Goal: Information Seeking & Learning: Check status

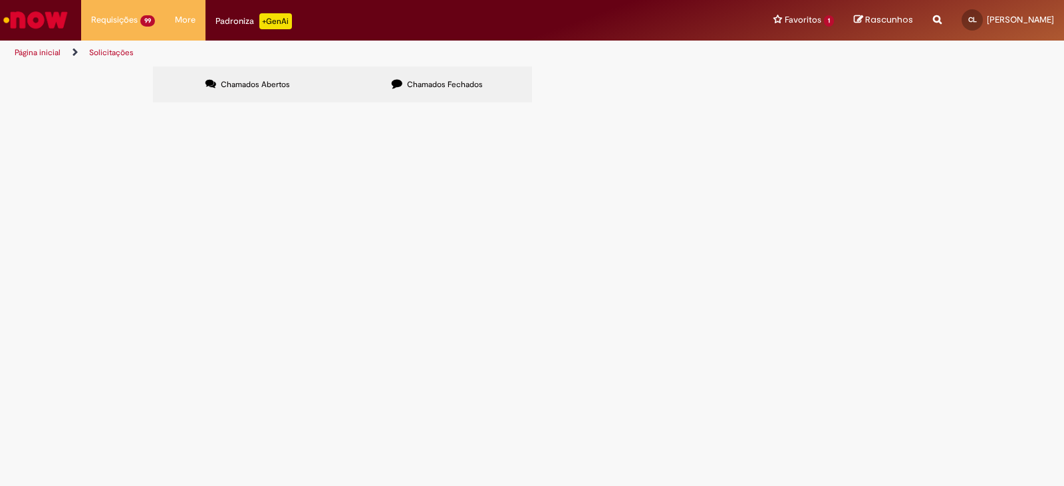
click at [0, 0] on button at bounding box center [0, 0] width 0 height 0
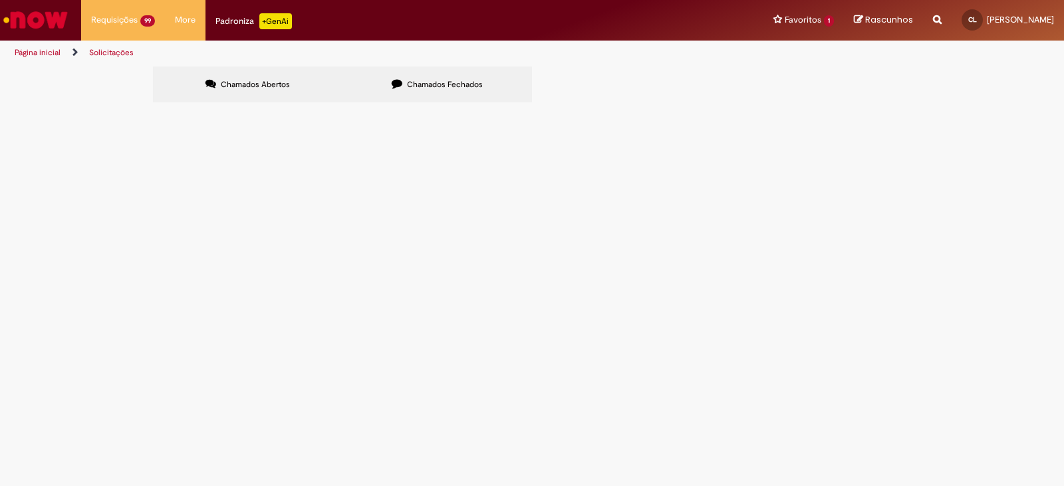
click at [0, 0] on button at bounding box center [0, 0] width 0 height 0
click at [0, 0] on span at bounding box center [0, 0] width 0 height 0
drag, startPoint x: 244, startPoint y: 160, endPoint x: 281, endPoint y: 137, distance: 43.6
click at [0, 0] on span at bounding box center [0, 0] width 0 height 0
drag, startPoint x: 278, startPoint y: 161, endPoint x: 336, endPoint y: 146, distance: 60.5
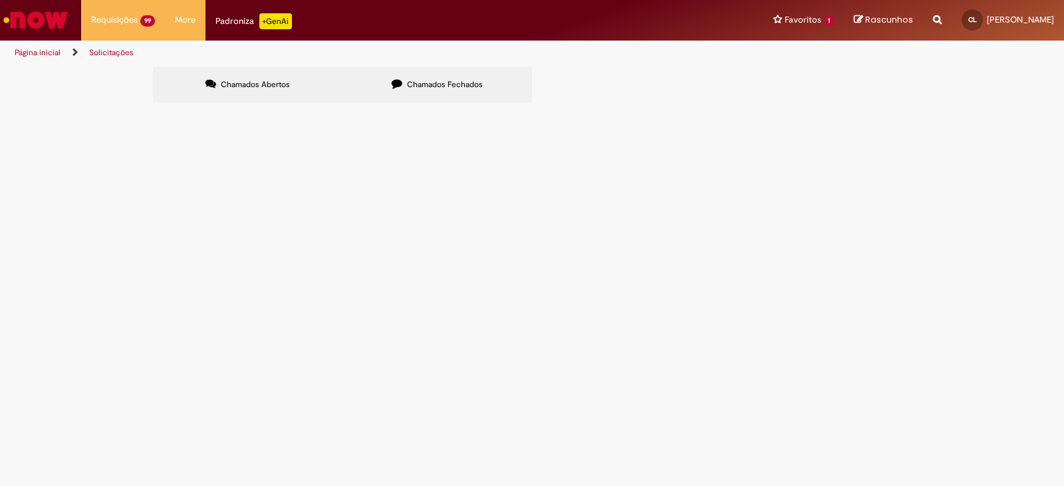
drag, startPoint x: 249, startPoint y: 184, endPoint x: 255, endPoint y: 180, distance: 6.8
click at [611, 66] on div "Chamados Abertos Chamados Fechados Itens solicitados Exportar como PDF Exportar…" at bounding box center [532, 66] width 758 height 0
click at [0, 0] on button at bounding box center [0, 0] width 0 height 0
click at [452, 79] on span "Chamados Fechados" at bounding box center [445, 84] width 76 height 11
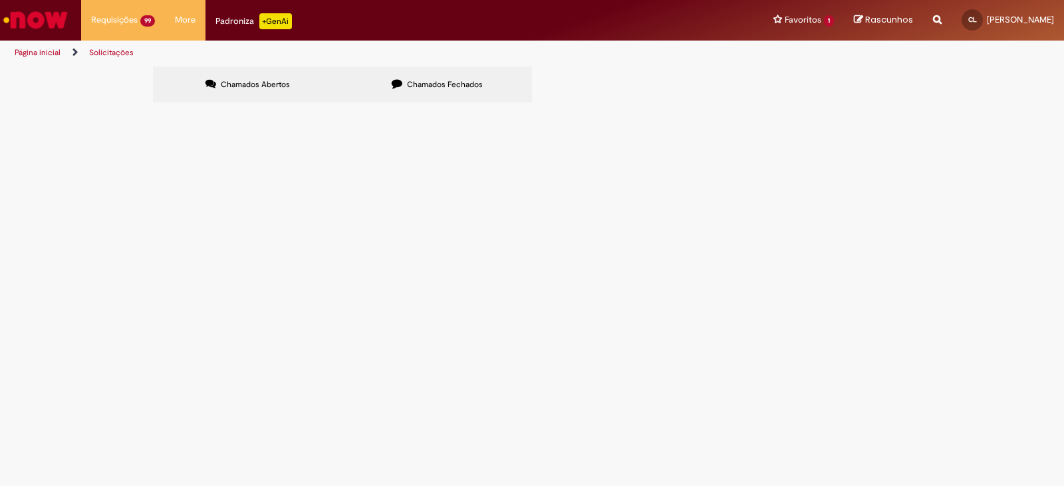
click at [263, 100] on label "Chamados Abertos" at bounding box center [247, 84] width 189 height 36
click at [0, 0] on div "Fase" at bounding box center [0, 0] width 0 height 0
click at [0, 0] on th "Fase" at bounding box center [0, 0] width 0 height 0
click at [0, 0] on th "Descrição" at bounding box center [0, 0] width 0 height 0
click at [0, 0] on button at bounding box center [0, 0] width 0 height 0
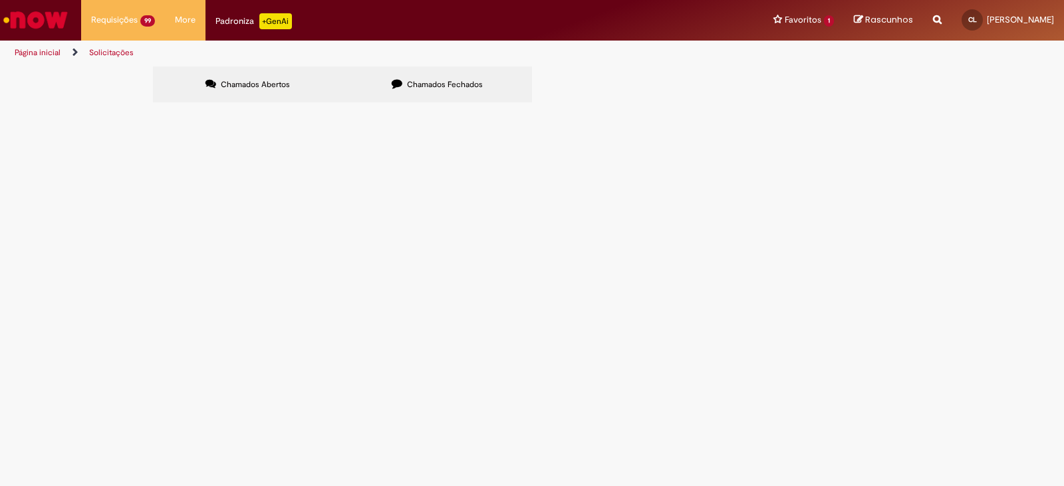
click at [0, 0] on button at bounding box center [0, 0] width 0 height 0
click at [0, 0] on td "Aberto" at bounding box center [0, 0] width 0 height 0
click at [0, 0] on th "Status" at bounding box center [0, 0] width 0 height 0
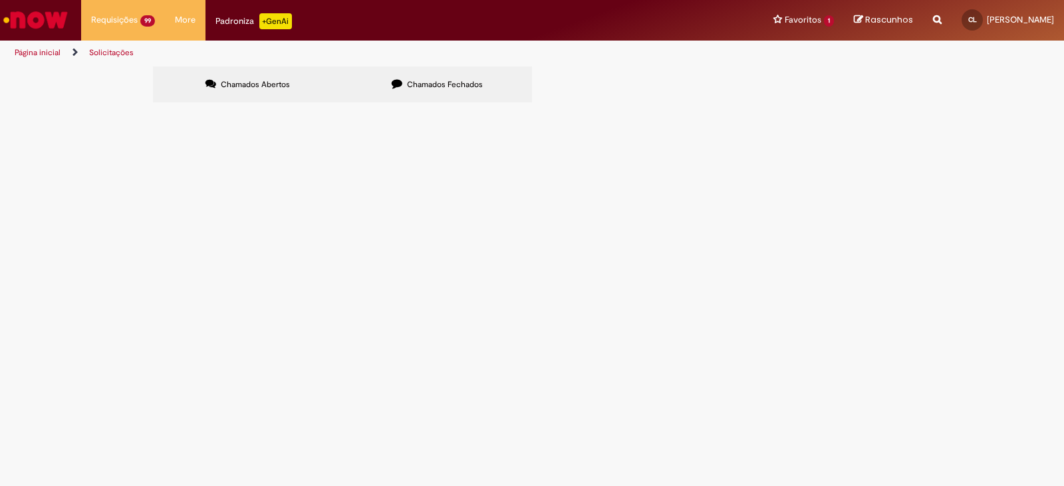
click at [0, 0] on th "Status" at bounding box center [0, 0] width 0 height 0
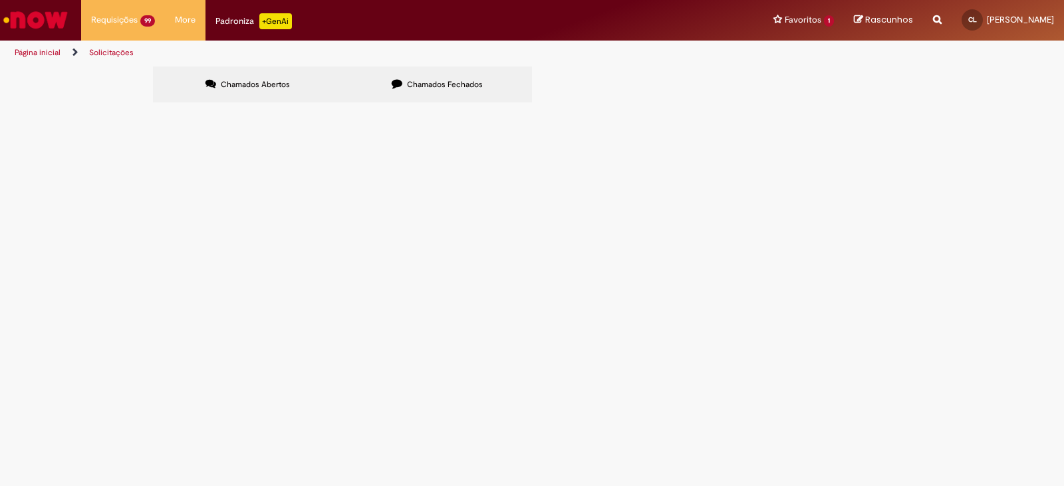
click at [0, 0] on input "Pesquisar" at bounding box center [0, 0] width 0 height 0
click at [0, 0] on span at bounding box center [0, 0] width 0 height 0
drag, startPoint x: 201, startPoint y: 176, endPoint x: 213, endPoint y: 181, distance: 13.1
click at [0, 0] on link "Exportar como CSV" at bounding box center [0, 0] width 0 height 0
click at [0, 0] on span at bounding box center [0, 0] width 0 height 0
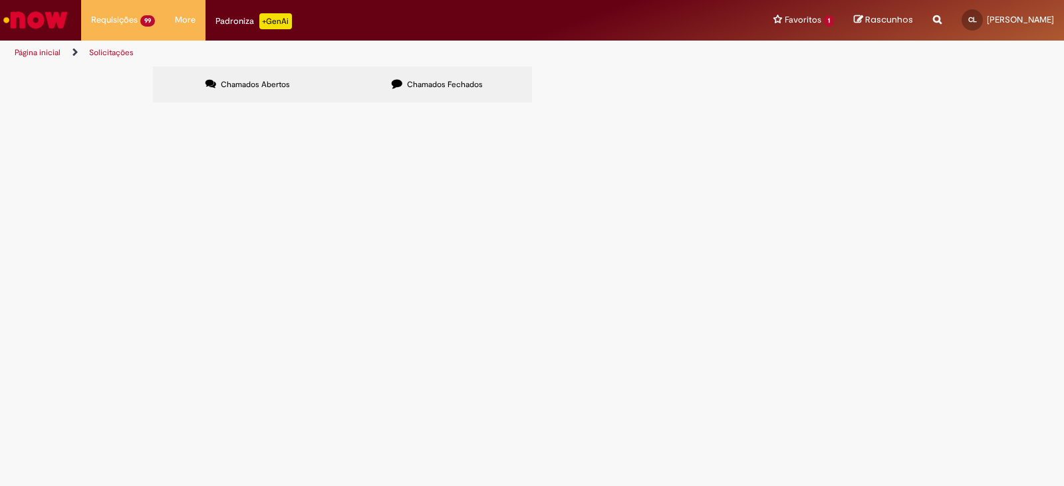
click at [0, 0] on link "Exportar como CSV" at bounding box center [0, 0] width 0 height 0
click at [0, 0] on button at bounding box center [0, 0] width 0 height 0
drag, startPoint x: 206, startPoint y: 136, endPoint x: 194, endPoint y: 146, distance: 16.0
click at [0, 0] on button at bounding box center [0, 0] width 0 height 0
click at [0, 0] on span "Exportar como PDF Exportar como Excel Exportar como CSV" at bounding box center [0, 0] width 0 height 0
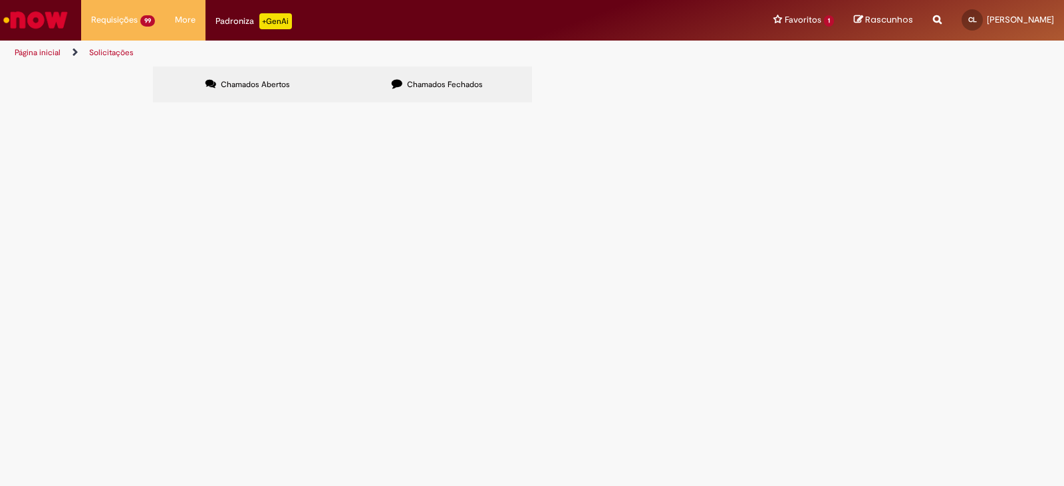
click at [0, 0] on button at bounding box center [0, 0] width 0 height 0
click at [0, 0] on span at bounding box center [0, 0] width 0 height 0
click at [0, 0] on link "Exportar como PDF" at bounding box center [0, 0] width 0 height 0
click at [0, 0] on span at bounding box center [0, 0] width 0 height 0
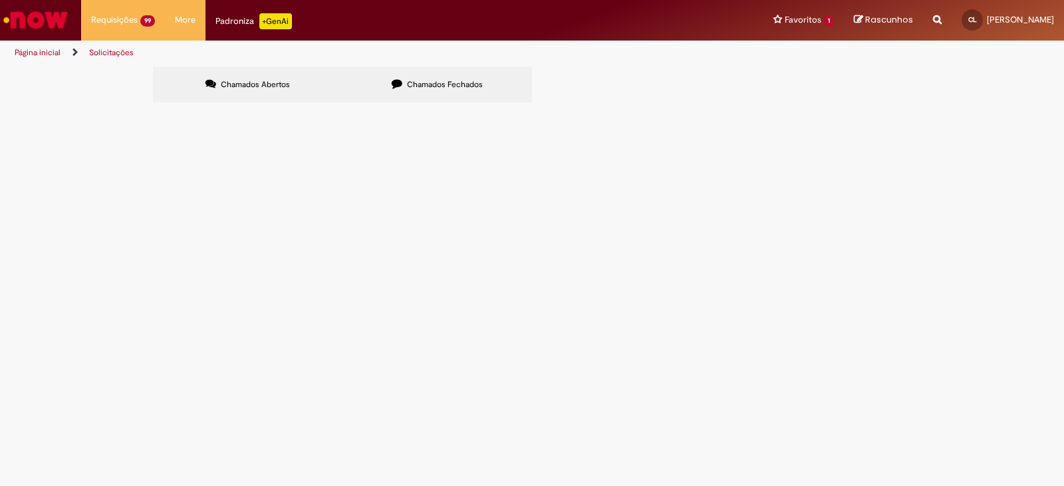
click at [0, 0] on link "Exportar como Excel" at bounding box center [0, 0] width 0 height 0
click at [832, 17] on li "Favoritos 1 Exibir todos os Favoritos Estadia e Custo Extra" at bounding box center [803, 20] width 80 height 40
click at [51, 29] on img "Ir para a Homepage" at bounding box center [35, 20] width 68 height 27
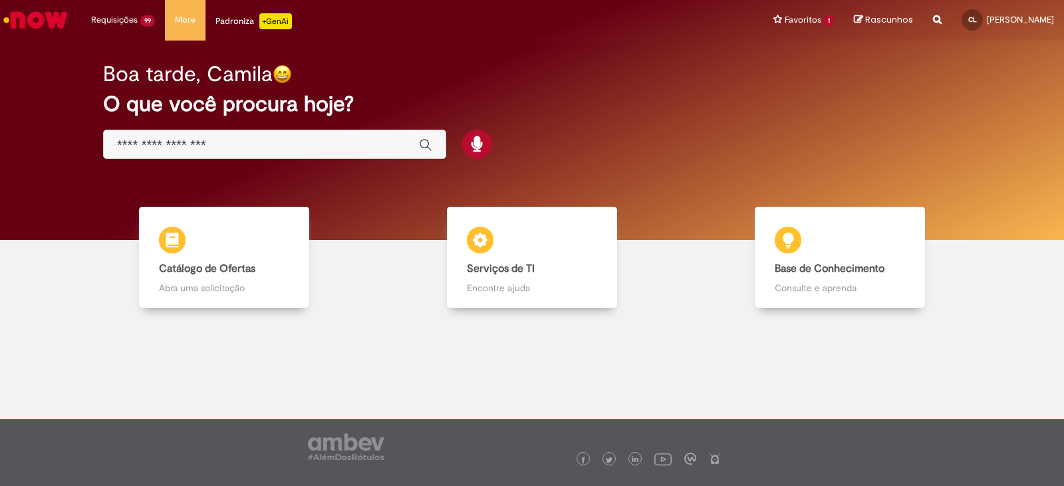
click at [178, 141] on input "Basta digitar aqui" at bounding box center [261, 145] width 289 height 15
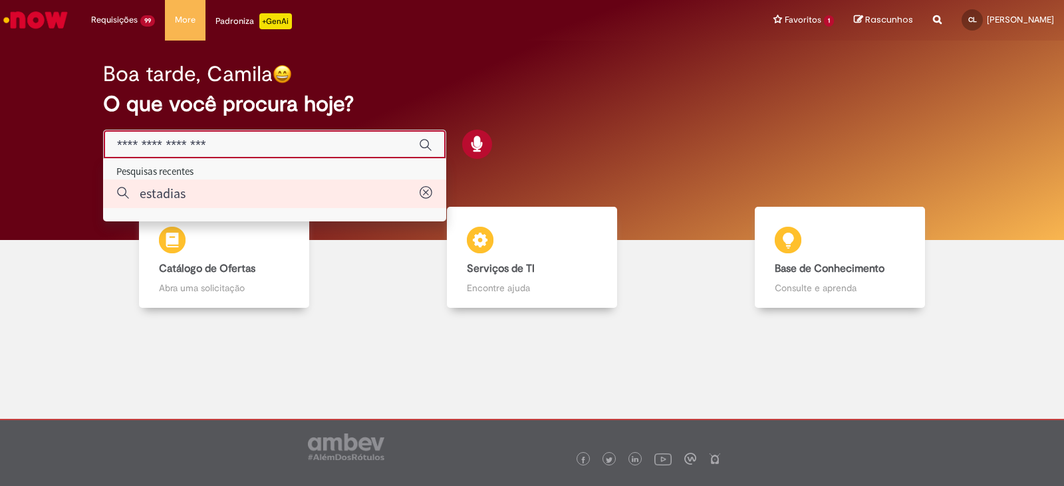
type input "********"
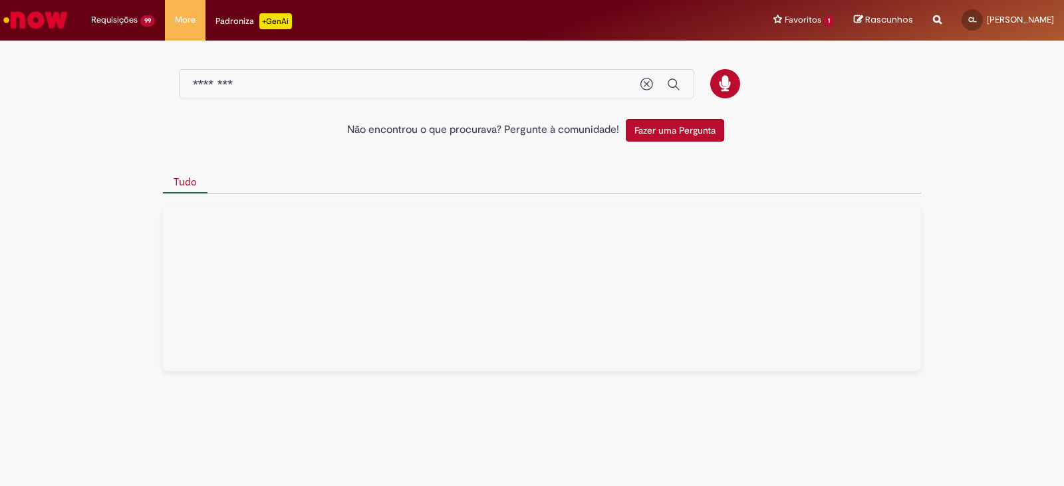
click at [430, 159] on div at bounding box center [532, 154] width 778 height 13
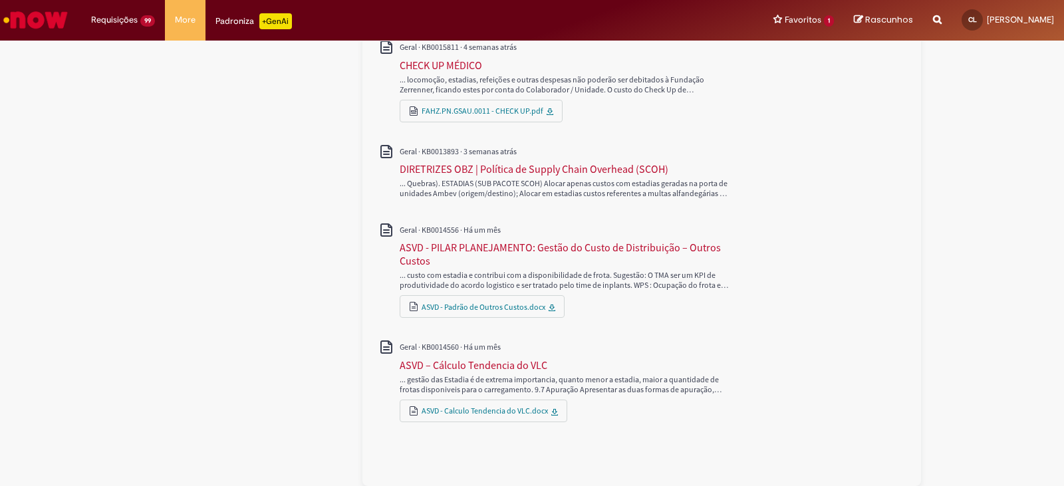
scroll to position [73, 0]
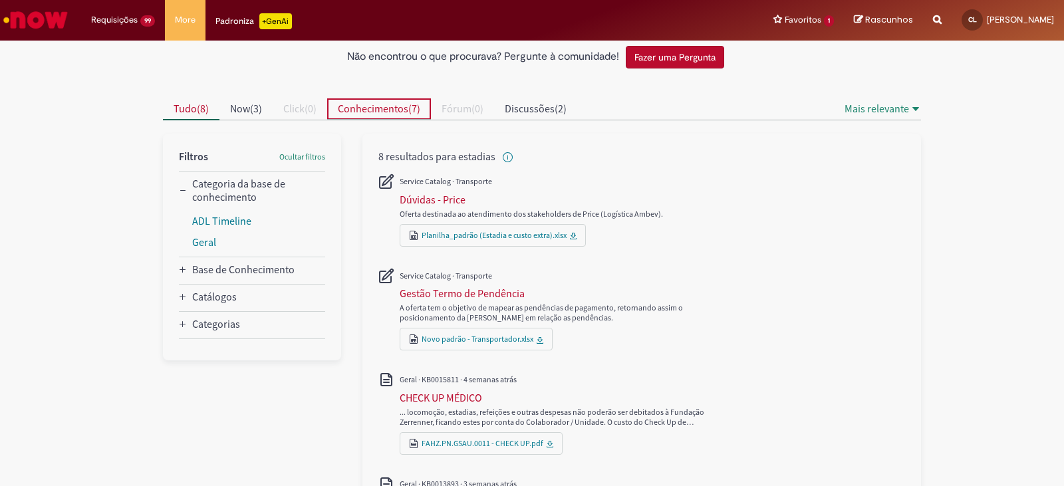
click at [395, 118] on button "Conhecimentos ( 7 )" at bounding box center [379, 108] width 104 height 21
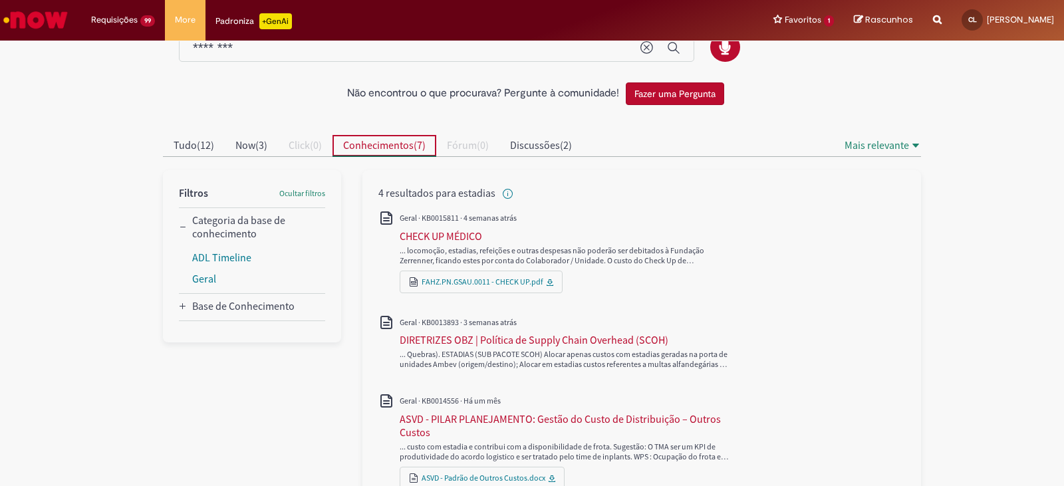
scroll to position [66, 0]
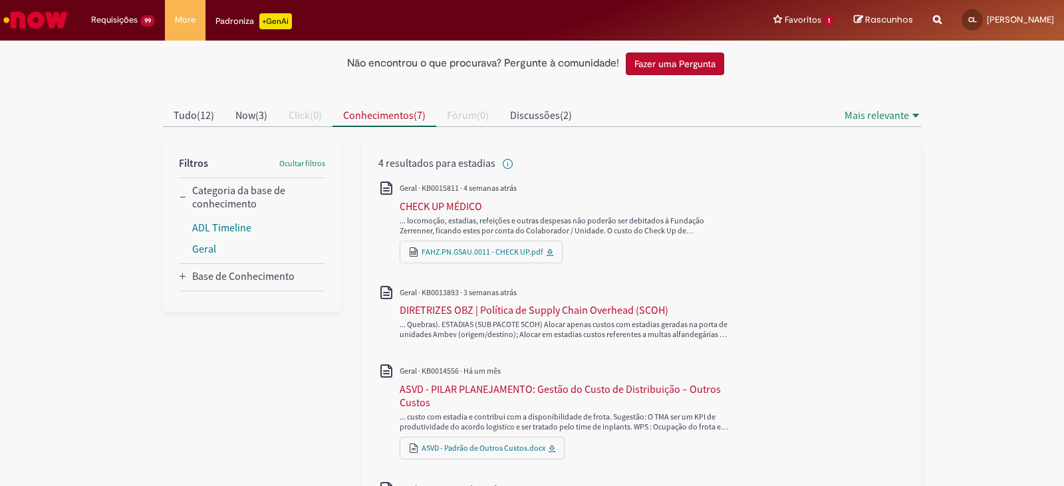
click at [496, 102] on div at bounding box center [542, 361] width 778 height 532
click at [505, 117] on button "Discussões ( 2 )" at bounding box center [540, 115] width 83 height 21
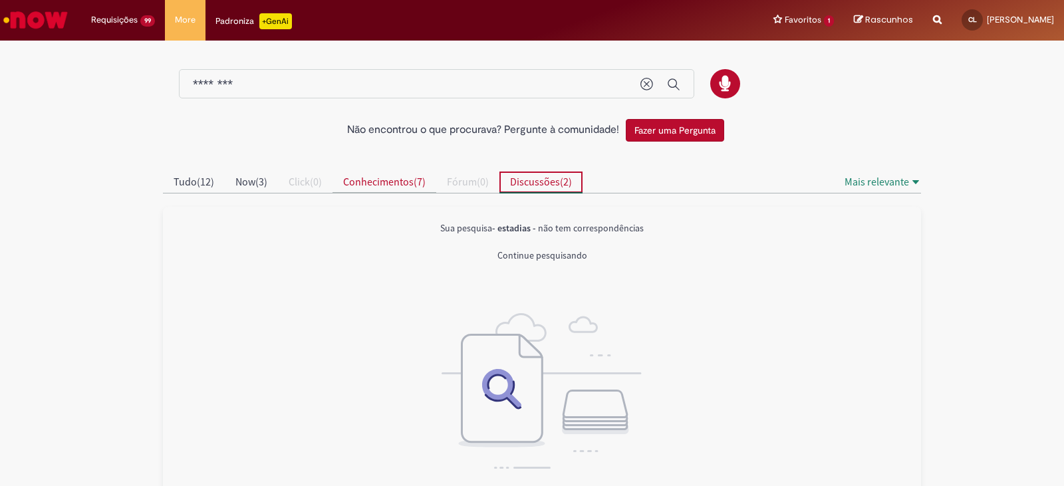
click at [398, 172] on button "Conhecimentos ( 7 )" at bounding box center [384, 182] width 104 height 21
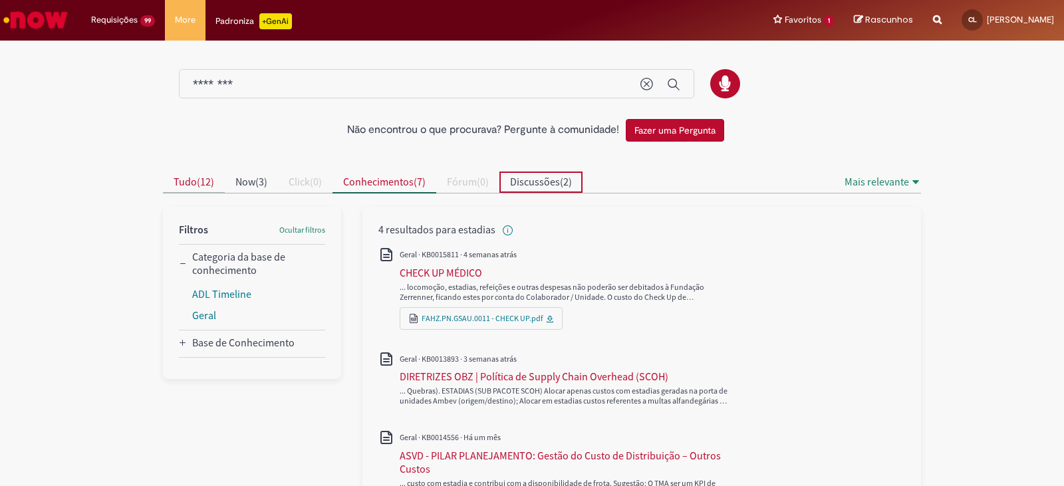
click at [215, 189] on button "Tudo ( 12 )" at bounding box center [194, 182] width 62 height 21
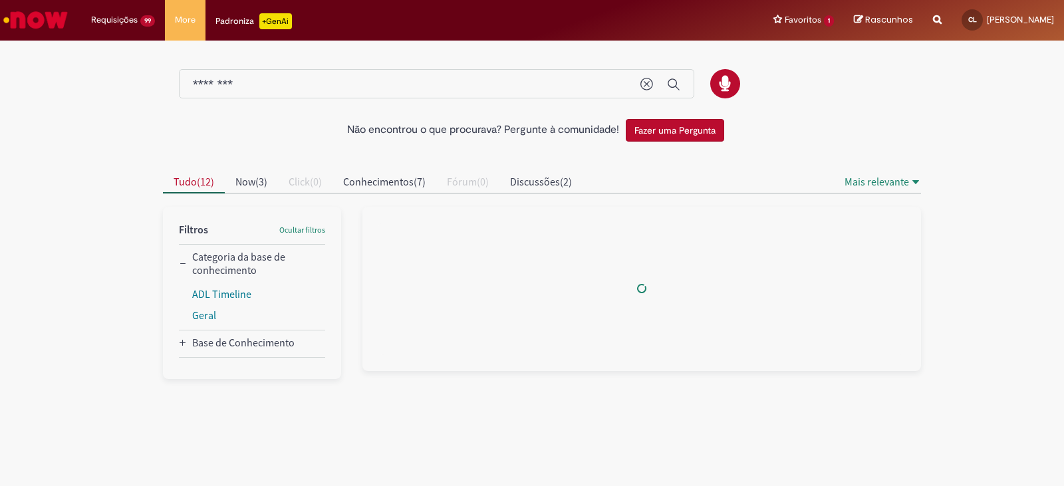
click at [259, 78] on input "********" at bounding box center [410, 84] width 434 height 15
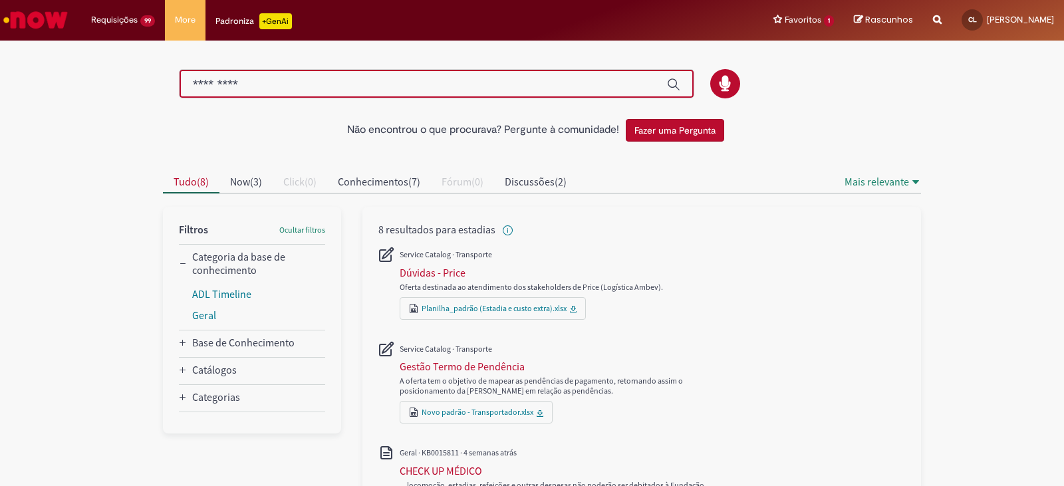
click at [654, 80] on now-button-iconic "Global" at bounding box center [670, 84] width 33 height 27
click at [661, 84] on button "Enviar pesquisa" at bounding box center [673, 84] width 27 height 27
click at [660, 86] on button "Enviar pesquisa" at bounding box center [673, 84] width 27 height 27
click at [179, 265] on icon "Categoria da base de conhecimento" at bounding box center [183, 264] width 8 height 8
click at [654, 78] on now-button-iconic "Global" at bounding box center [670, 84] width 33 height 27
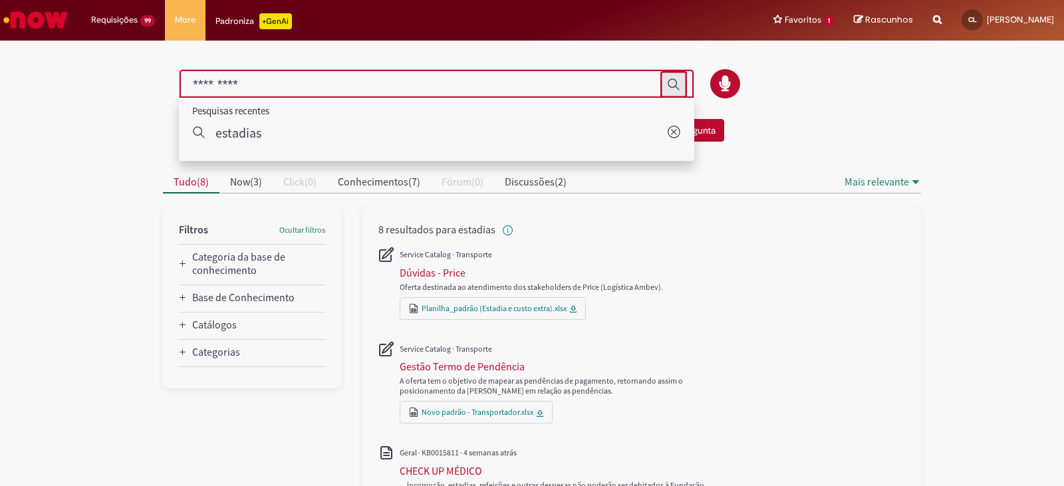
click at [660, 78] on button "Enviar pesquisa" at bounding box center [673, 84] width 27 height 27
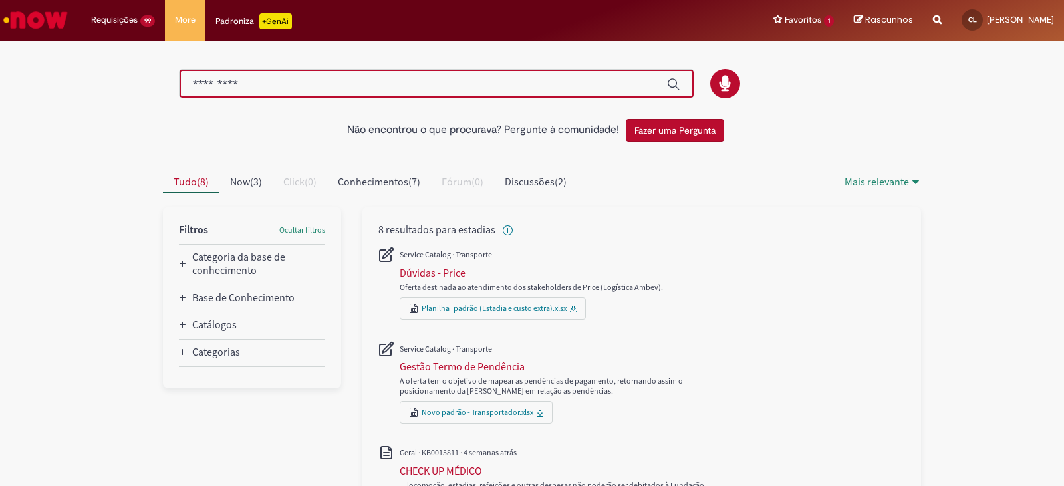
click at [249, 191] on button "Now ( 3 )" at bounding box center [245, 182] width 53 height 21
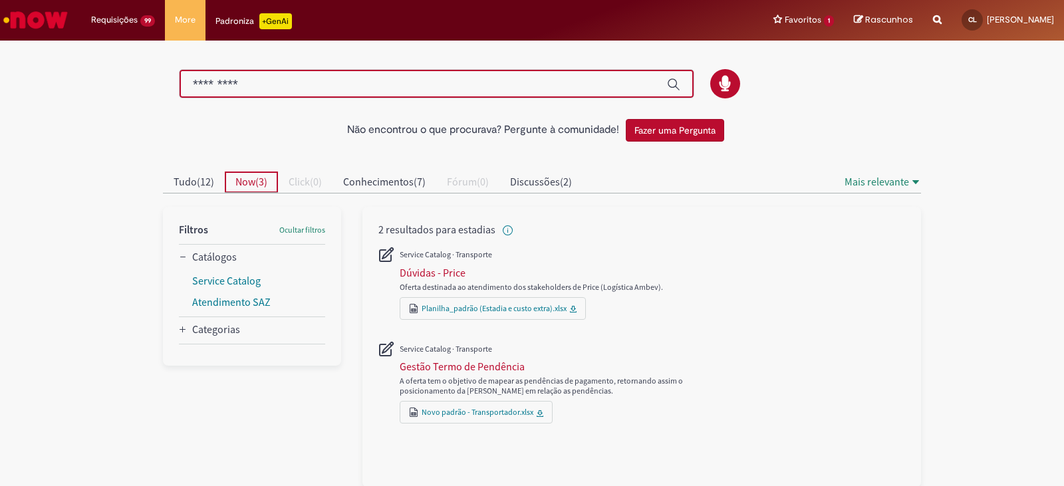
scroll to position [1, 0]
click at [278, 190] on button "Click ( 0 )" at bounding box center [305, 180] width 55 height 21
click at [235, 169] on div at bounding box center [542, 323] width 778 height 326
drag, startPoint x: 384, startPoint y: 233, endPoint x: 662, endPoint y: 233, distance: 277.9
click at [596, 233] on div "2 resultados para estadias" at bounding box center [641, 228] width 527 height 14
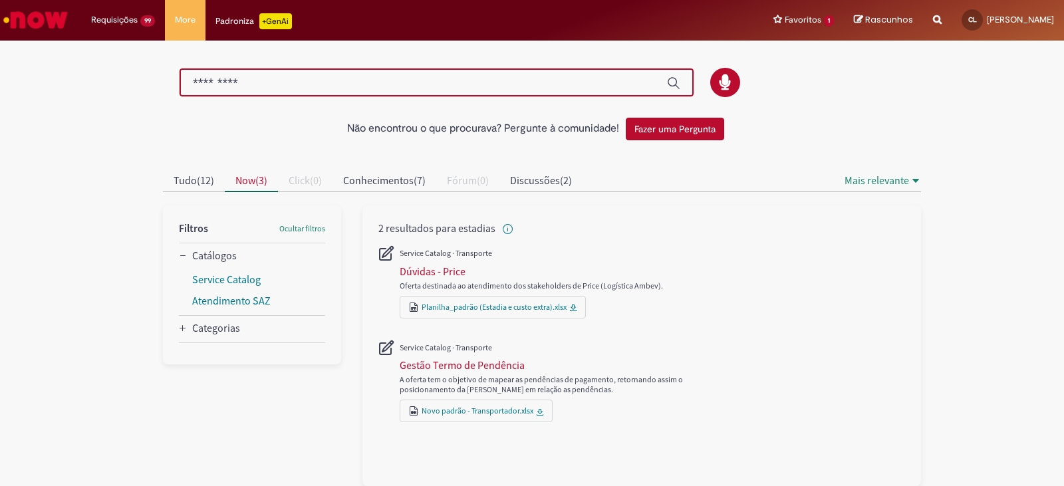
click at [252, 84] on input "Pesquisar" at bounding box center [423, 83] width 461 height 15
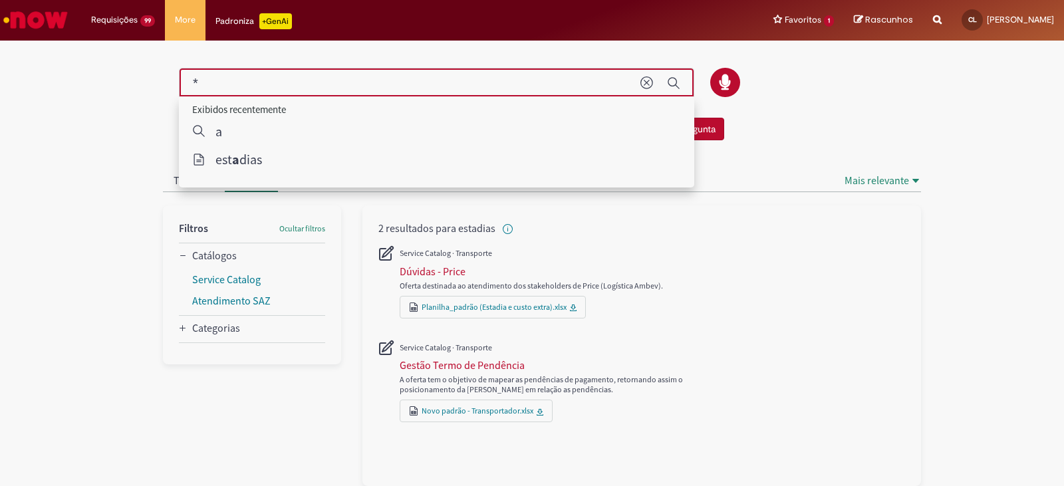
type input "*"
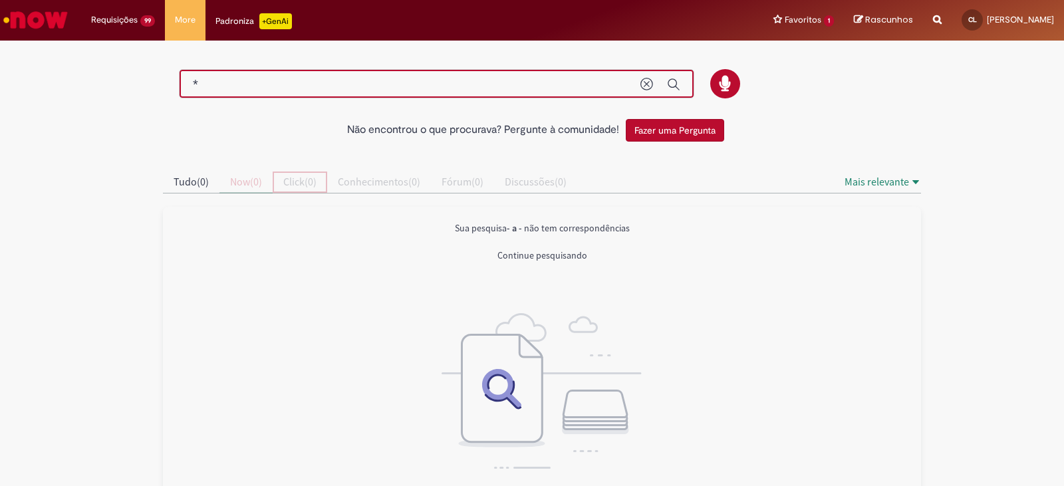
click at [307, 184] on span "Click ( 0 )" at bounding box center [299, 181] width 33 height 13
drag, startPoint x: 424, startPoint y: 43, endPoint x: 423, endPoint y: 53, distance: 10.7
click at [426, 45] on div at bounding box center [532, 78] width 758 height 70
click at [432, 72] on div "*" at bounding box center [436, 84] width 515 height 30
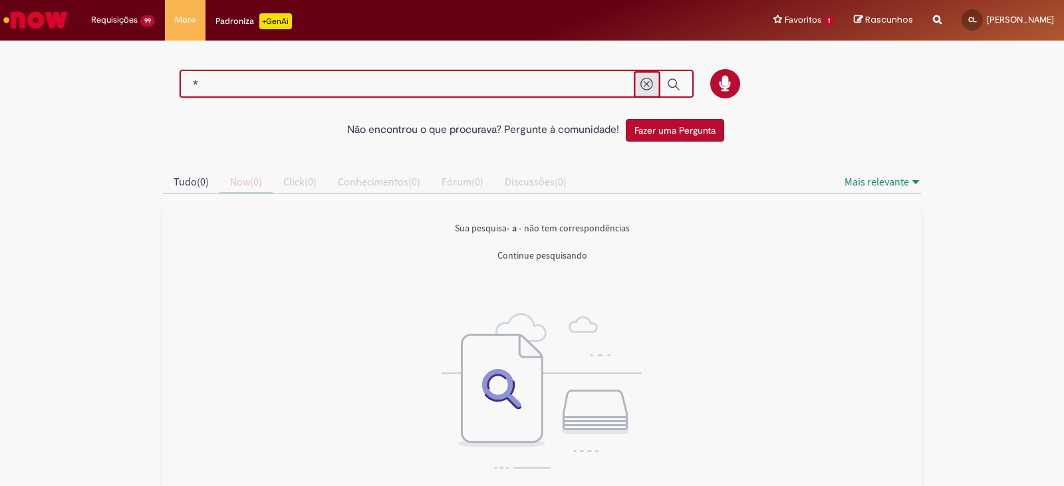
click at [642, 85] on icon "Limpar termo de pesquisa" at bounding box center [646, 84] width 13 height 13
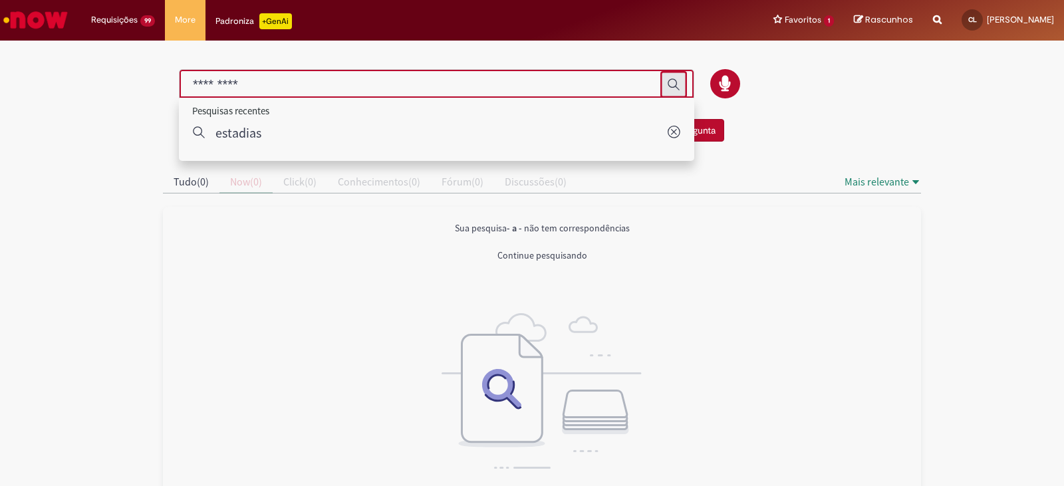
click at [436, 86] on input "Pesquisar" at bounding box center [423, 84] width 461 height 15
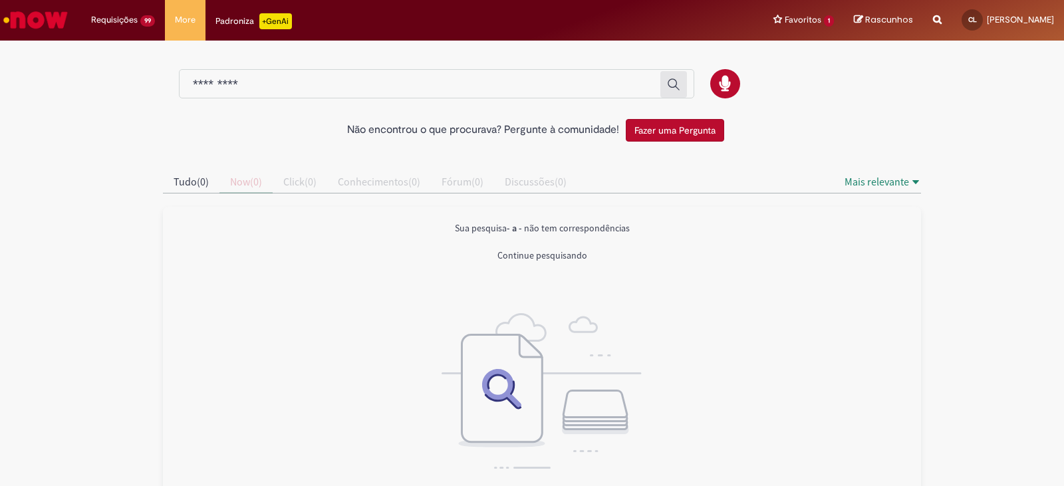
click at [661, 127] on button "Fazer uma Pergunta" at bounding box center [675, 130] width 98 height 23
click at [647, 134] on button "Fazer uma Pergunta" at bounding box center [675, 130] width 98 height 23
drag, startPoint x: 690, startPoint y: 131, endPoint x: 683, endPoint y: 144, distance: 14.3
click at [683, 144] on div "Não encontrou o que procurava? Pergunte à comunidade! Fazer uma Pergunta" at bounding box center [532, 130] width 758 height 36
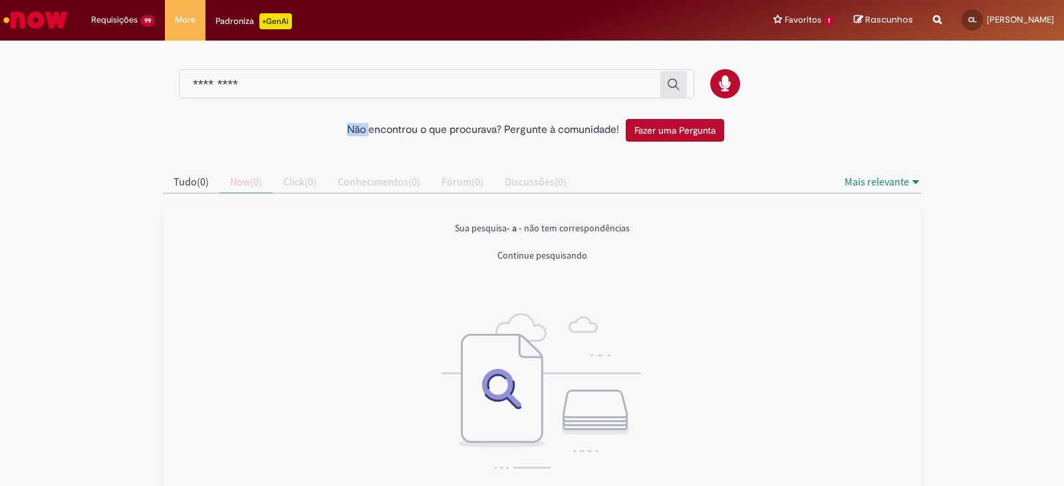
click at [683, 139] on button "Fazer uma Pergunta" at bounding box center [675, 130] width 98 height 23
click at [674, 132] on button "Fazer uma Pergunta" at bounding box center [675, 130] width 98 height 23
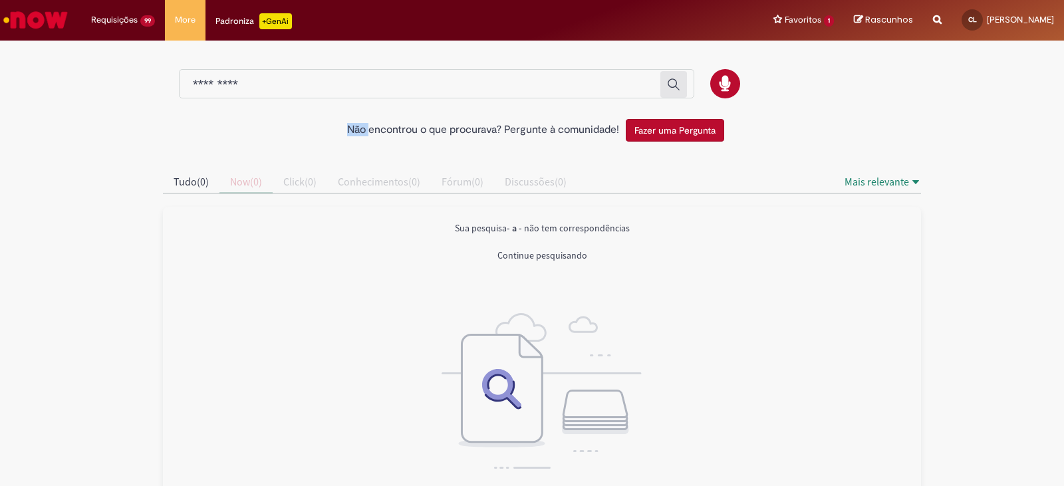
click at [674, 132] on button "Fazer uma Pergunta" at bounding box center [675, 130] width 98 height 23
click at [712, 88] on div at bounding box center [725, 84] width 30 height 30
click at [723, 152] on div at bounding box center [532, 154] width 778 height 13
click at [705, 143] on div "Não encontrou o que procurava? Pergunte à comunidade! Fazer uma Pergunta" at bounding box center [532, 130] width 758 height 36
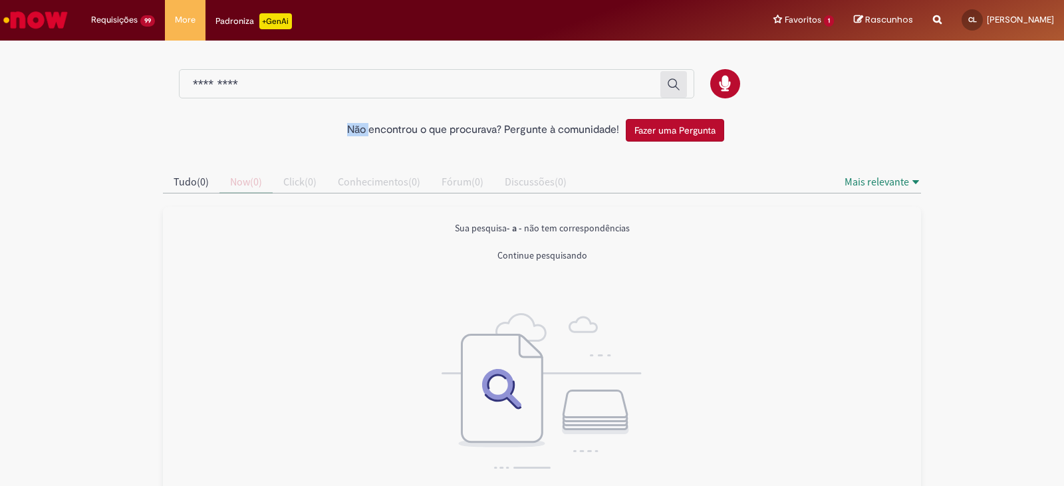
click at [704, 142] on div "Não encontrou o que procurava? Pergunte à comunidade! Fazer uma Pergunta" at bounding box center [532, 130] width 758 height 36
click at [704, 135] on button "Fazer uma Pergunta" at bounding box center [675, 130] width 98 height 23
click at [705, 135] on button "Fazer uma Pergunta" at bounding box center [675, 130] width 98 height 23
click at [705, 134] on button "Fazer uma Pergunta" at bounding box center [675, 130] width 98 height 23
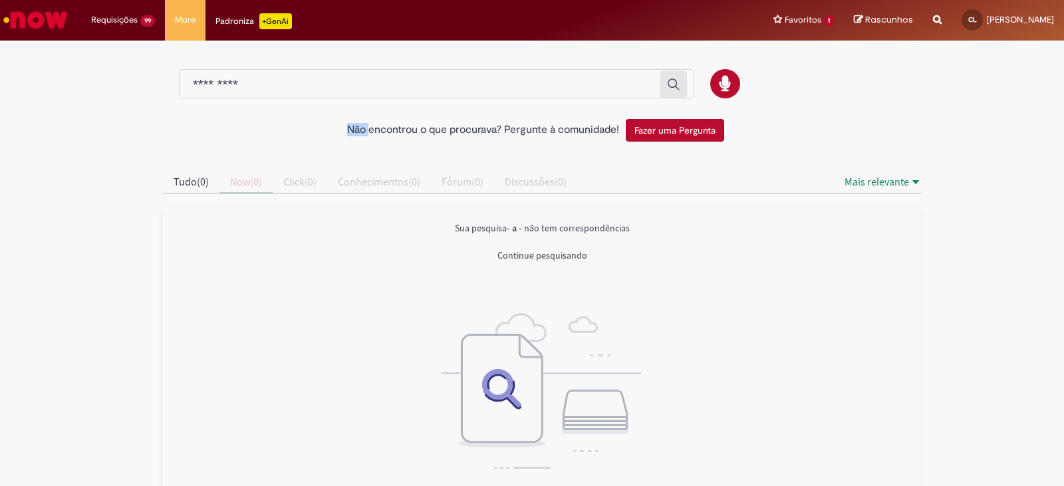
drag, startPoint x: 707, startPoint y: 134, endPoint x: 566, endPoint y: 85, distance: 149.1
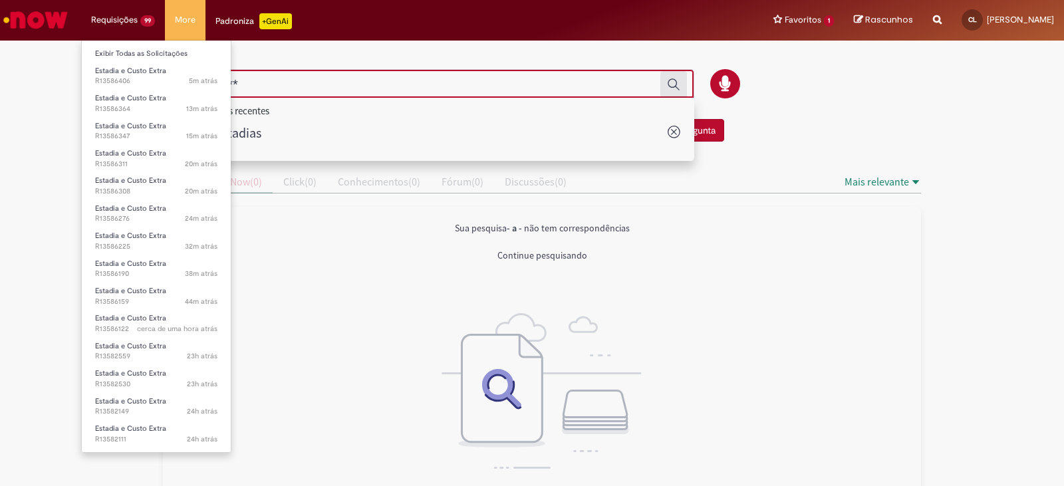
drag, startPoint x: 566, startPoint y: 85, endPoint x: 113, endPoint y: 17, distance: 457.8
click at [113, 17] on li "Requisições 99 Exibir Todas as Solicitações Estadia e Custo Extra 5m atrás 5 mi…" at bounding box center [123, 20] width 84 height 40
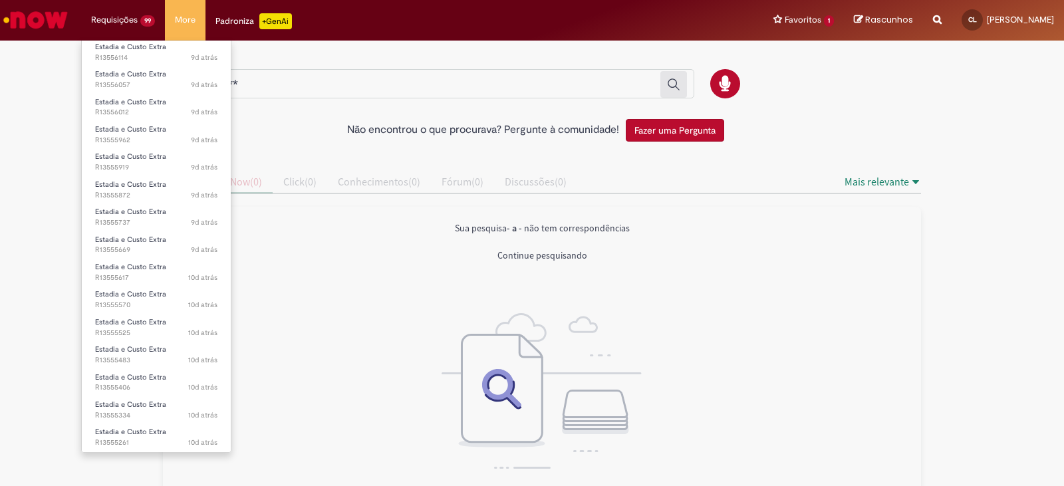
scroll to position [2338, 0]
click at [138, 27] on li "Requisições 99 Exibir Todas as Solicitações Estadia e Custo Extra Agora mesmo A…" at bounding box center [123, 20] width 84 height 40
click at [140, 47] on link "Exibir Todas as Solicitações" at bounding box center [156, 54] width 149 height 15
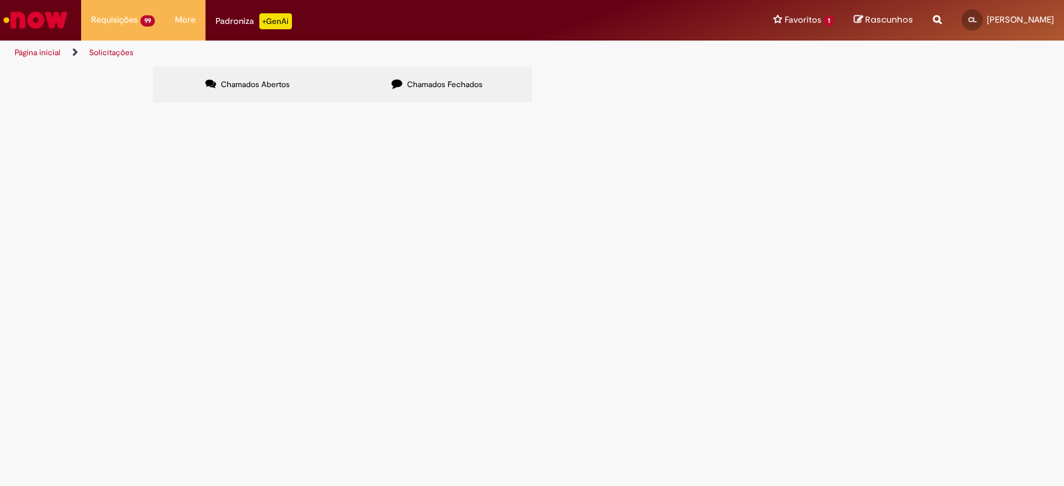
click at [0, 0] on input "Pesquisar" at bounding box center [0, 0] width 0 height 0
click at [0, 0] on link at bounding box center [0, 0] width 0 height 0
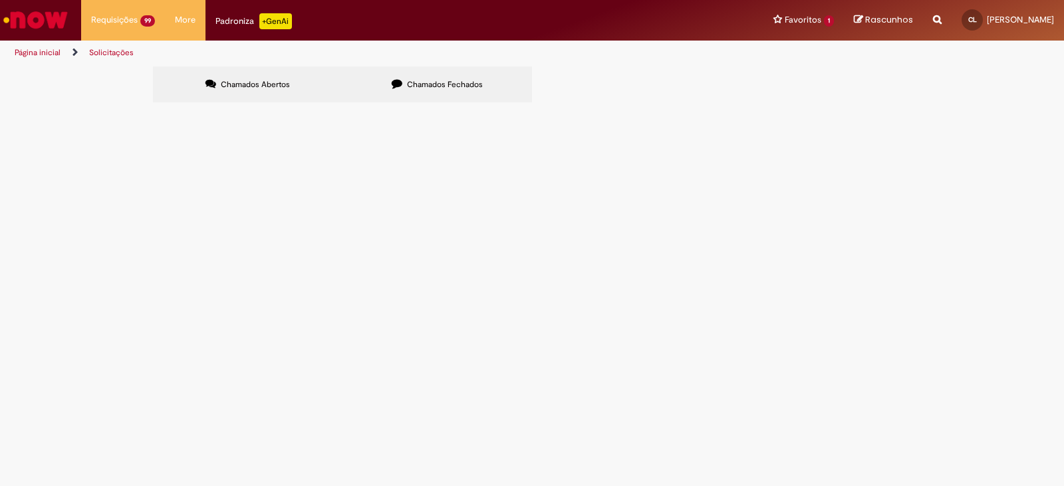
click at [0, 0] on link at bounding box center [0, 0] width 0 height 0
drag, startPoint x: 212, startPoint y: 443, endPoint x: 213, endPoint y: 433, distance: 10.0
click at [0, 0] on icon at bounding box center [0, 0] width 0 height 0
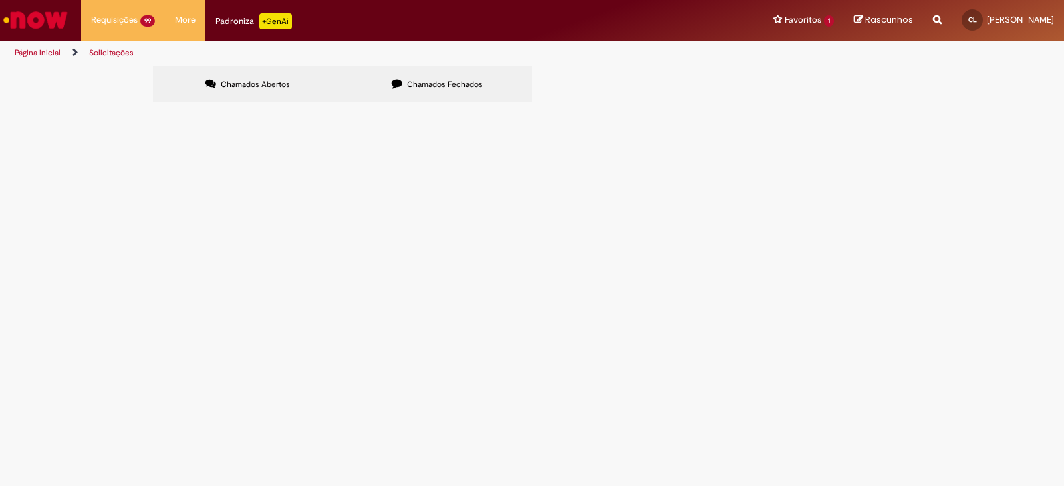
click at [0, 0] on link at bounding box center [0, 0] width 0 height 0
click at [0, 0] on div "Número" at bounding box center [0, 0] width 0 height 0
click at [0, 0] on span at bounding box center [0, 0] width 0 height 0
click at [0, 0] on link "Exportar como CSV" at bounding box center [0, 0] width 0 height 0
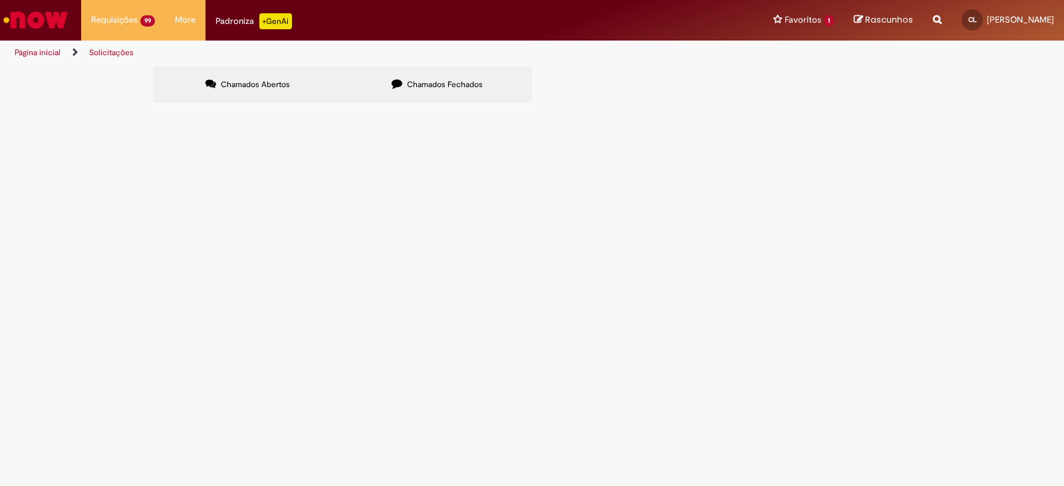
click at [0, 0] on span at bounding box center [0, 0] width 0 height 0
click at [0, 0] on link "Exportar como PDF" at bounding box center [0, 0] width 0 height 0
